Goal: Task Accomplishment & Management: Use online tool/utility

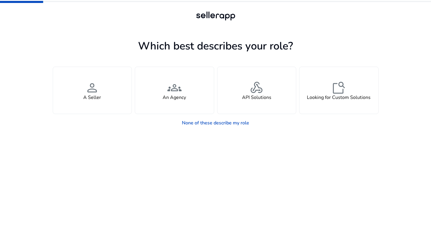
click at [73, 43] on h1 "Which best describes your role?" at bounding box center [216, 46] width 326 height 13
